Goal: Task Accomplishment & Management: Manage account settings

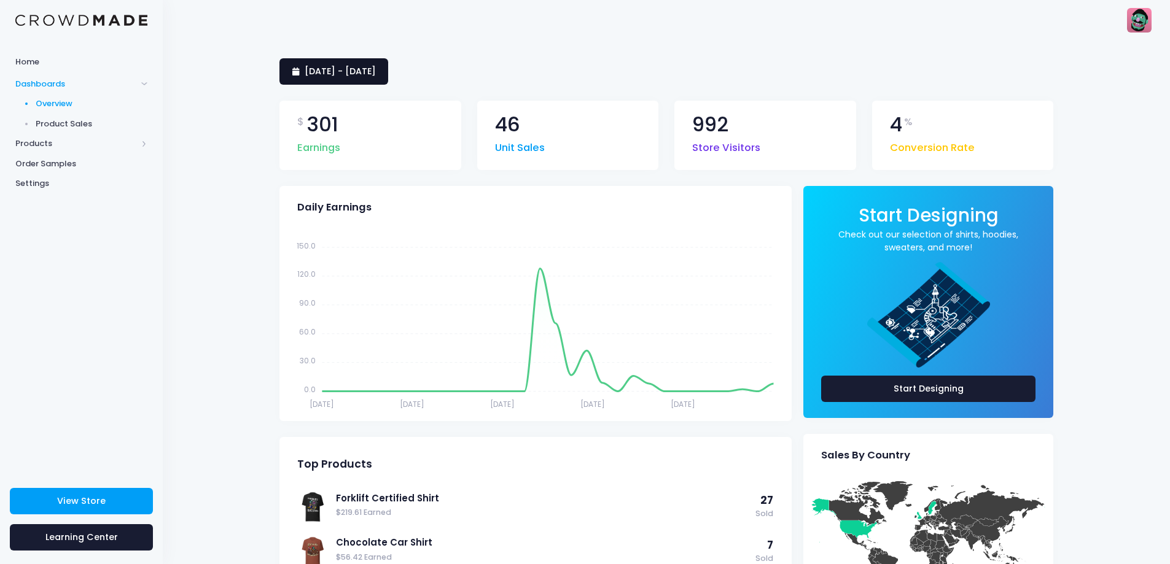
click at [388, 62] on link "28 July 2025 - 26 August 2025" at bounding box center [333, 71] width 109 height 26
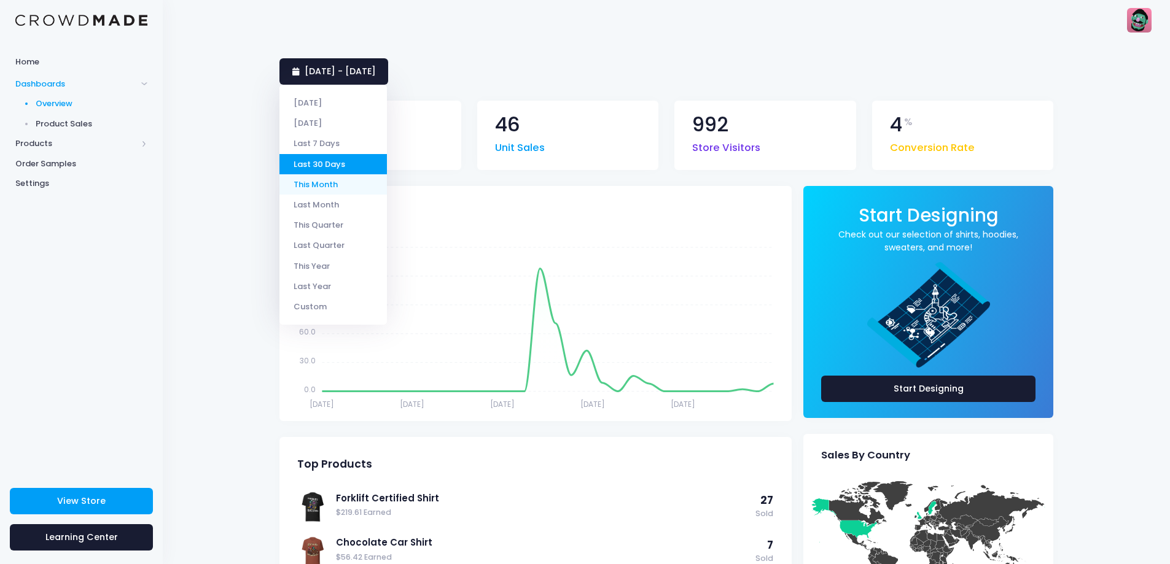
click at [326, 184] on li "This Month" at bounding box center [332, 184] width 107 height 20
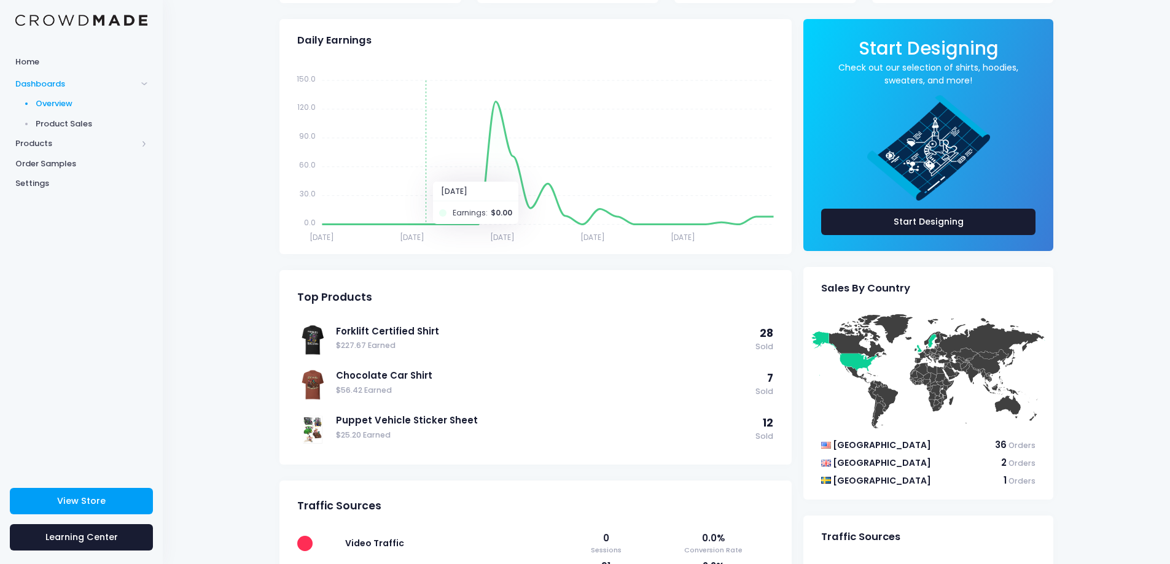
scroll to position [184, 0]
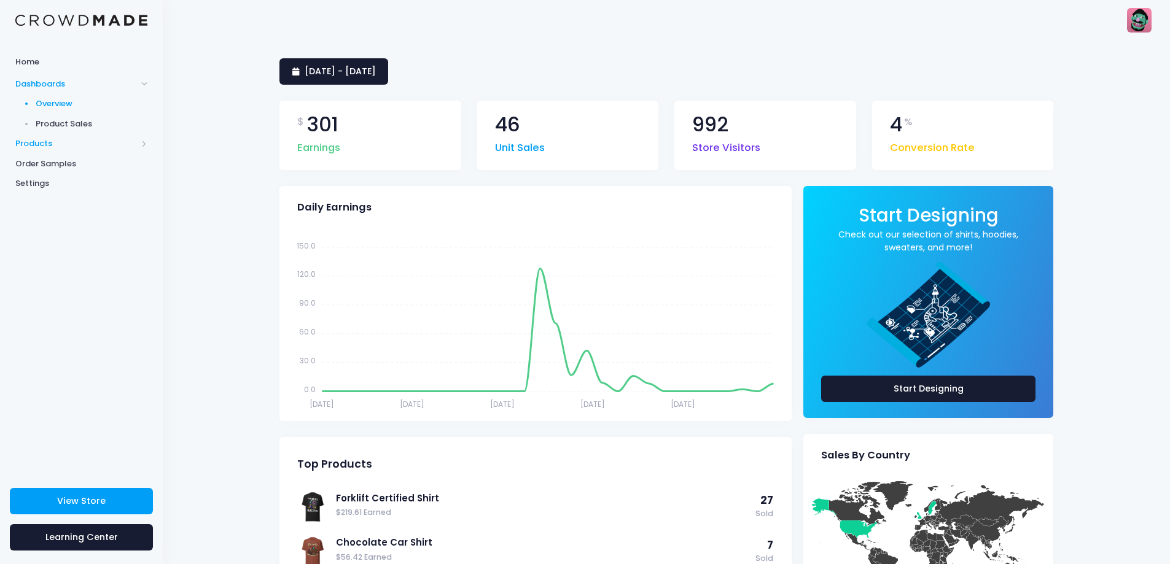
click at [80, 141] on span "Products" at bounding box center [76, 144] width 122 height 12
click at [52, 220] on span "Settings" at bounding box center [81, 223] width 132 height 12
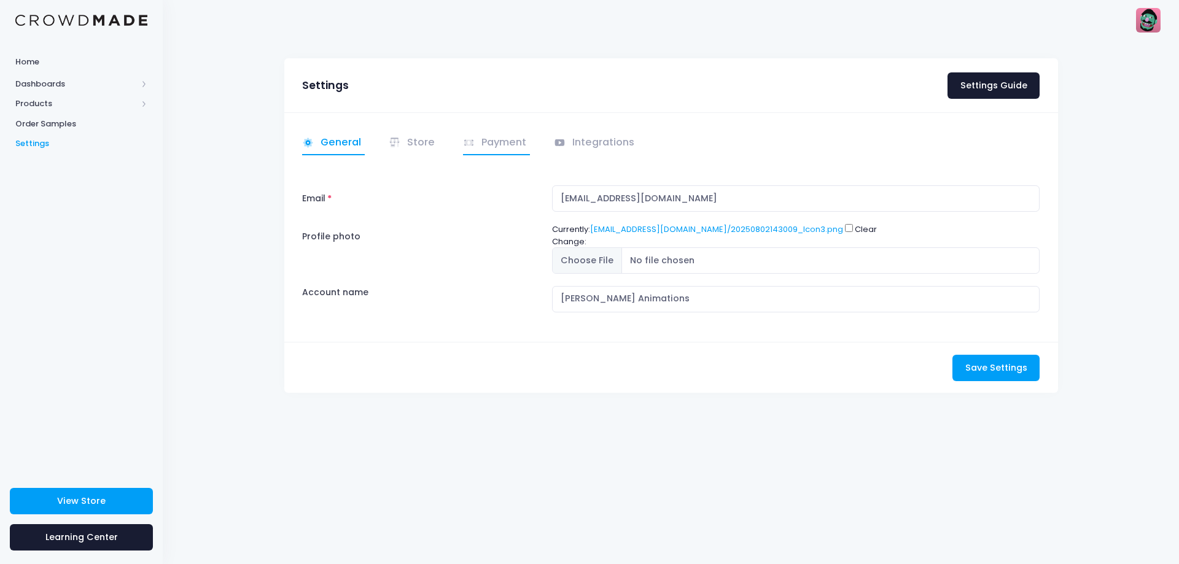
click at [510, 142] on link "Payment" at bounding box center [497, 143] width 68 height 24
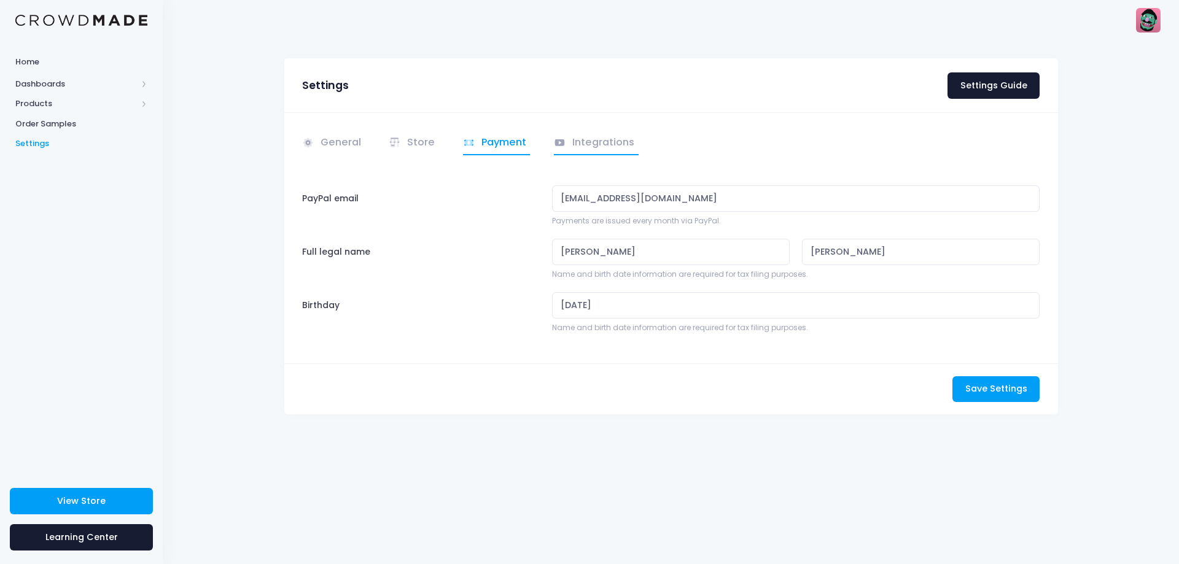
click at [607, 146] on link "Integrations" at bounding box center [596, 143] width 85 height 24
